Goal: Check status: Check status

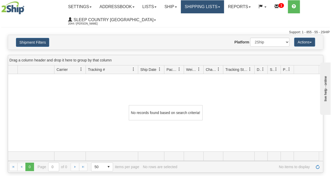
click at [213, 10] on link "Shipping lists" at bounding box center [202, 6] width 43 height 13
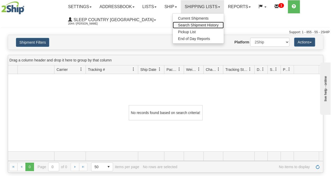
click at [216, 25] on span "Search Shipment History" at bounding box center [198, 25] width 41 height 4
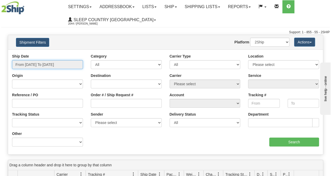
click at [33, 61] on input "From [DATE] To [DATE]" at bounding box center [47, 64] width 71 height 9
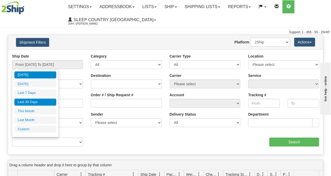
click at [33, 101] on li "Last 30 Days" at bounding box center [35, 102] width 42 height 7
type input "From [DATE] To [DATE]"
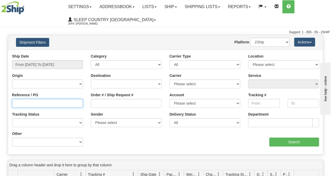
click at [24, 104] on input "Reference / PO" at bounding box center [47, 103] width 71 height 9
paste input "9000I141832"
type input "9000I141832"
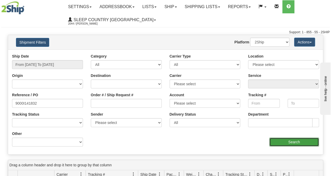
click at [289, 140] on input "Search" at bounding box center [294, 142] width 50 height 9
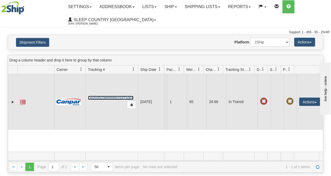
click at [118, 97] on link "D420352380000015371001" at bounding box center [111, 98] width 46 height 4
